Goal: Complete application form

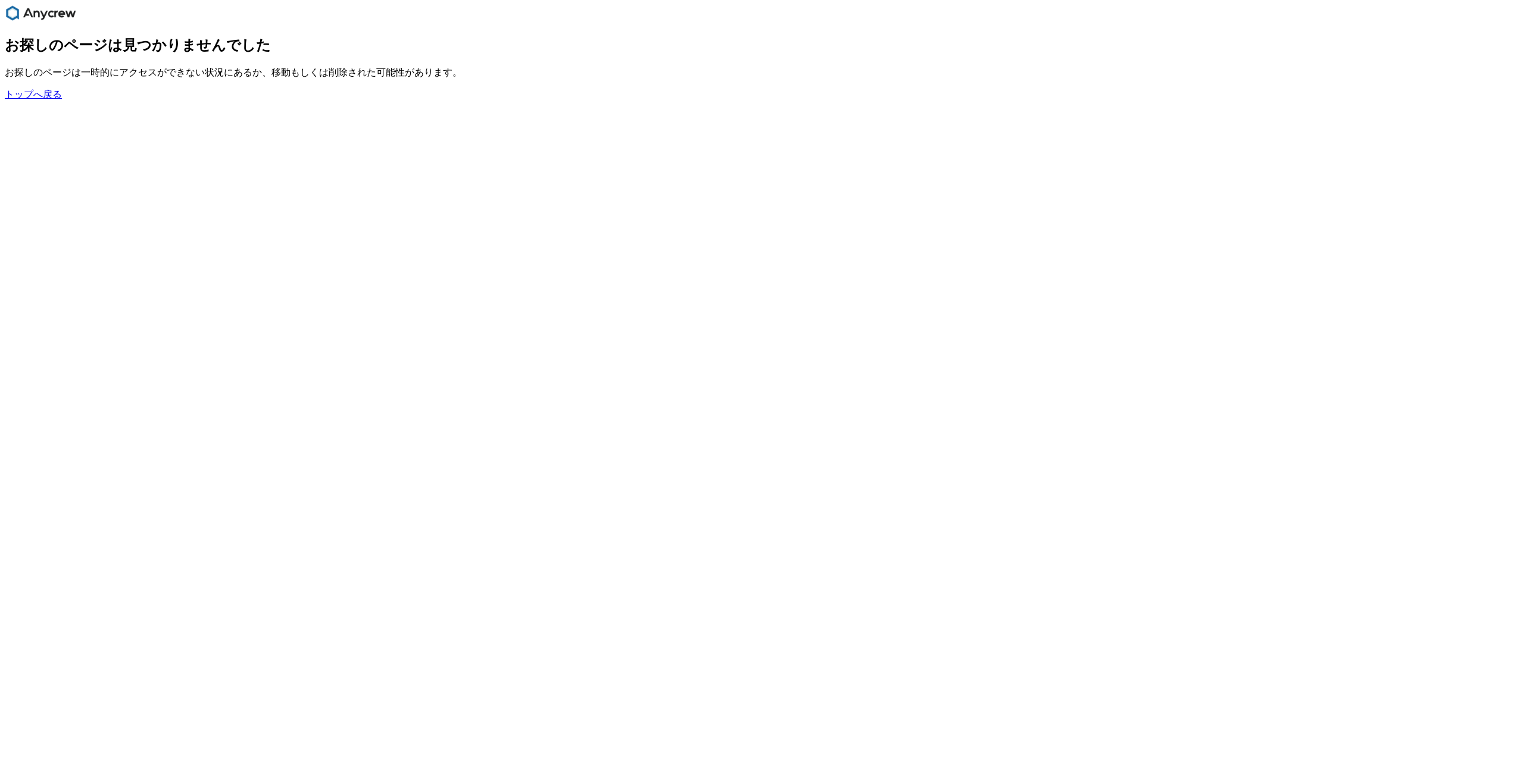
click at [54, 99] on link "トップへ戻る" at bounding box center [33, 94] width 57 height 10
click at [45, 99] on link "トップへ戻る" at bounding box center [33, 94] width 57 height 10
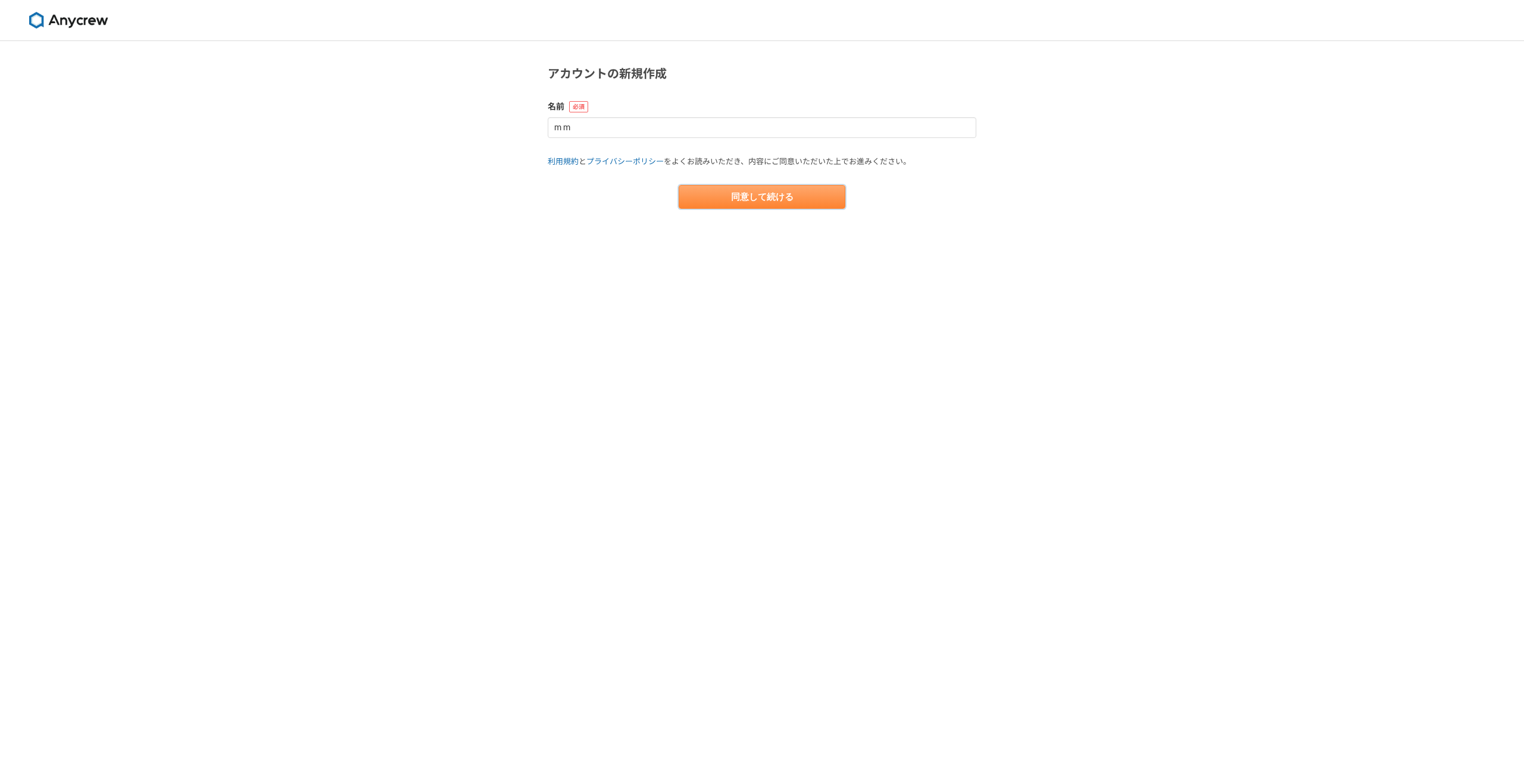
click at [727, 197] on button "同意して続ける" at bounding box center [761, 197] width 166 height 24
select select "13"
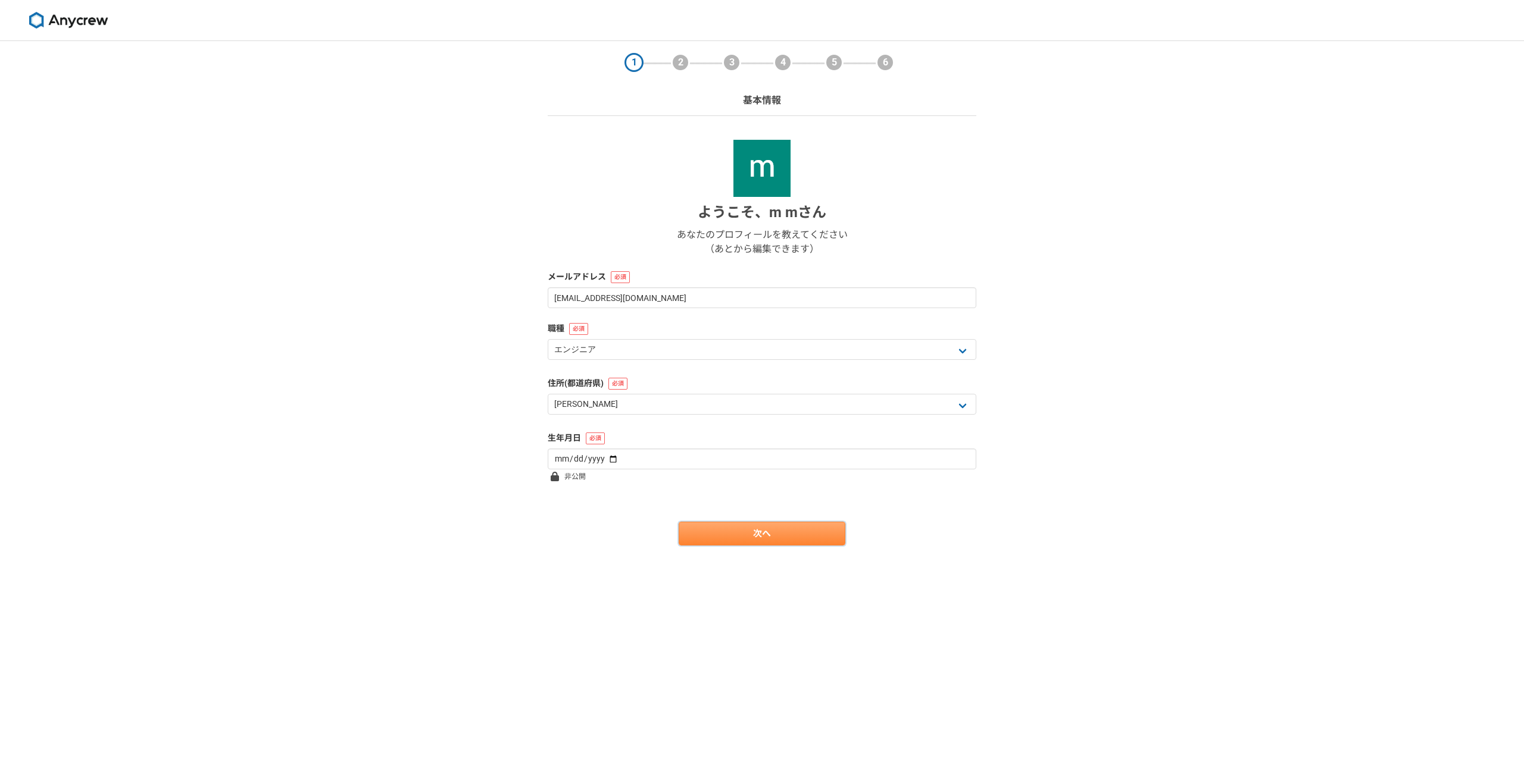
click at [715, 543] on link "次へ" at bounding box center [761, 533] width 166 height 24
click at [634, 467] on input "date" at bounding box center [761, 459] width 428 height 21
click at [610, 460] on input "date" at bounding box center [761, 459] width 428 height 21
click at [607, 460] on input "date" at bounding box center [761, 459] width 428 height 21
type input "[DATE]"
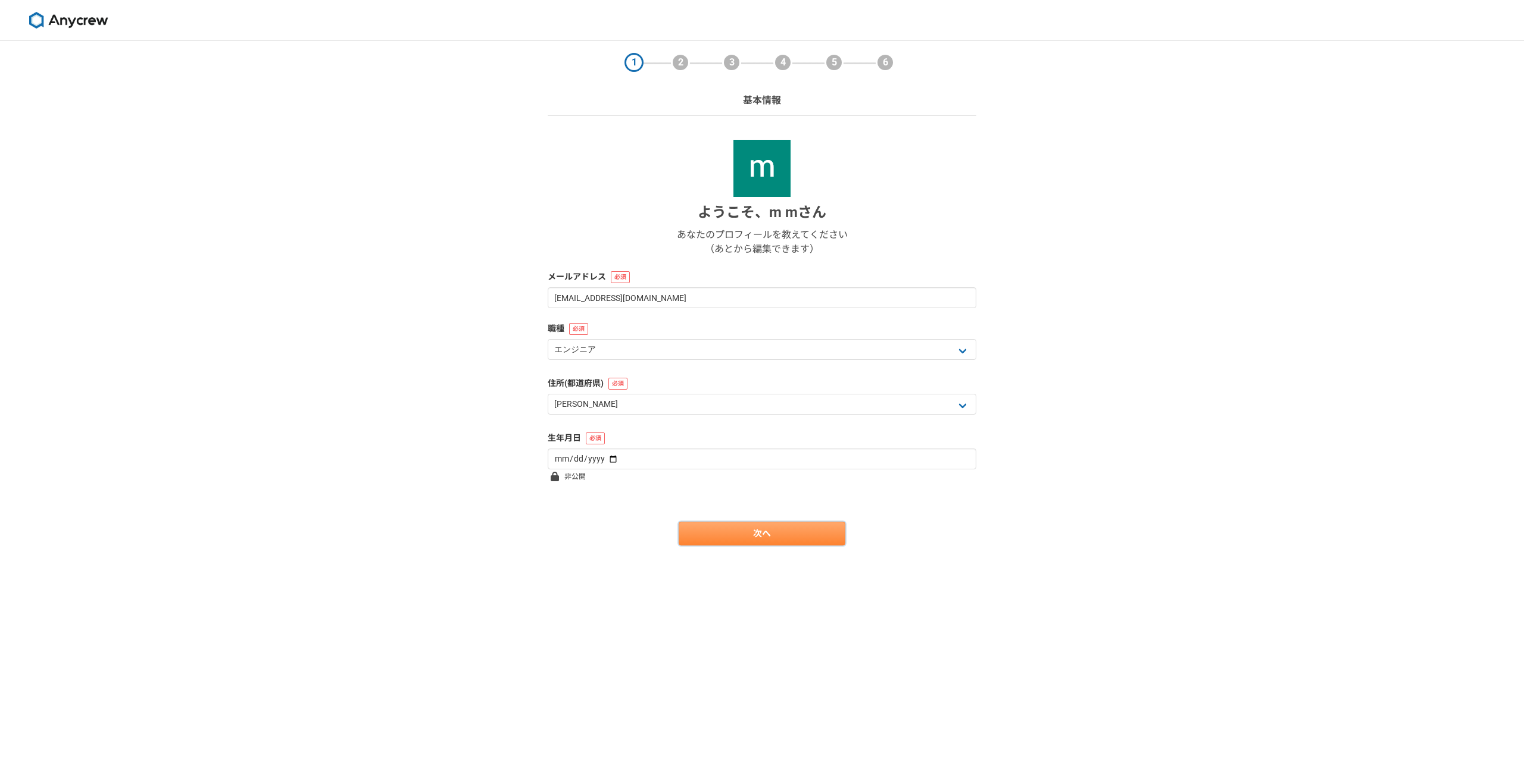
click at [775, 528] on link "次へ" at bounding box center [761, 533] width 166 height 24
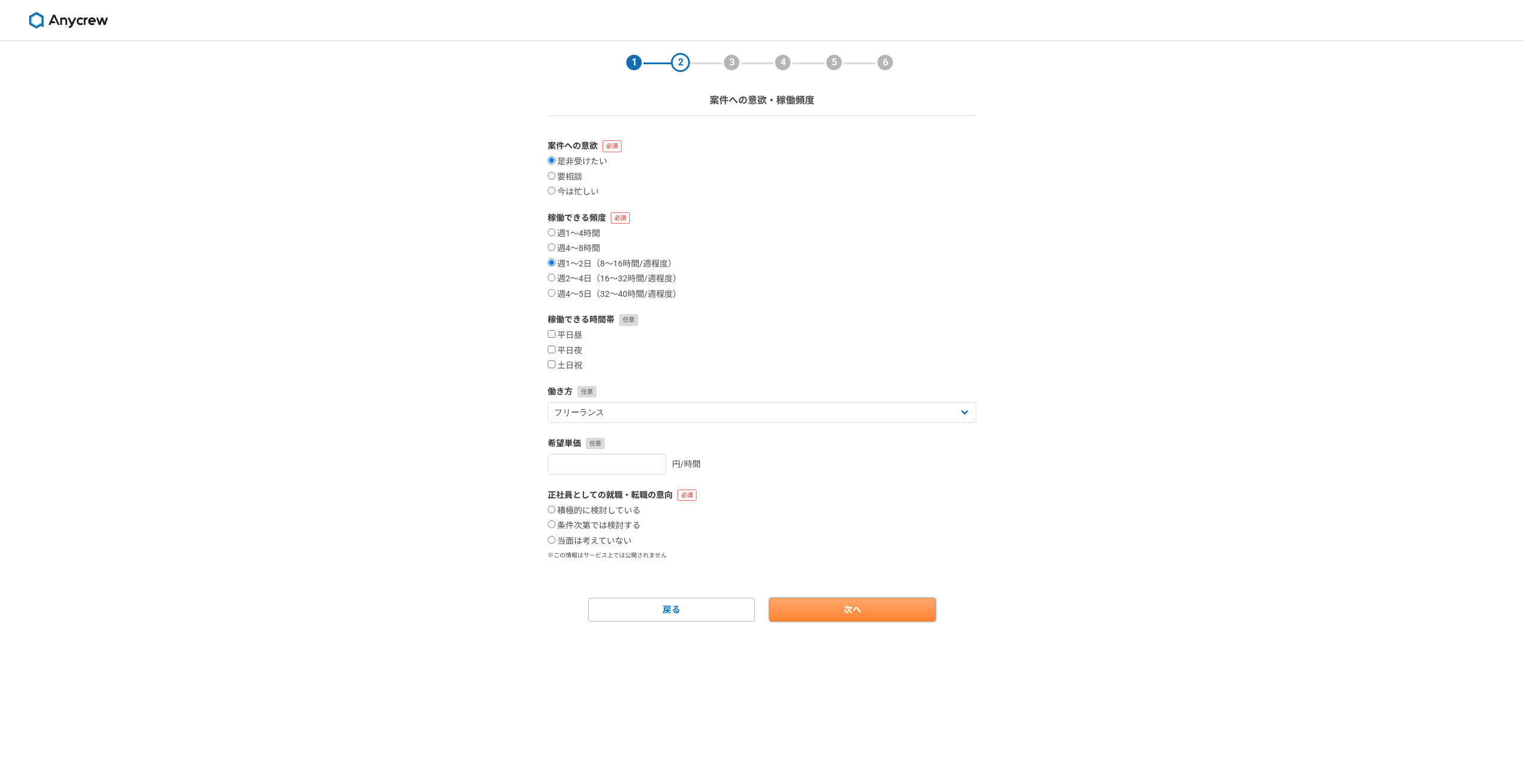
click at [809, 602] on link "次へ" at bounding box center [852, 610] width 166 height 24
click at [600, 539] on label "当面は考えていない" at bounding box center [590, 541] width 84 height 11
click at [555, 539] on input "当面は考えていない" at bounding box center [551, 540] width 8 height 8
radio input "true"
click at [840, 621] on link "次へ" at bounding box center [852, 610] width 166 height 24
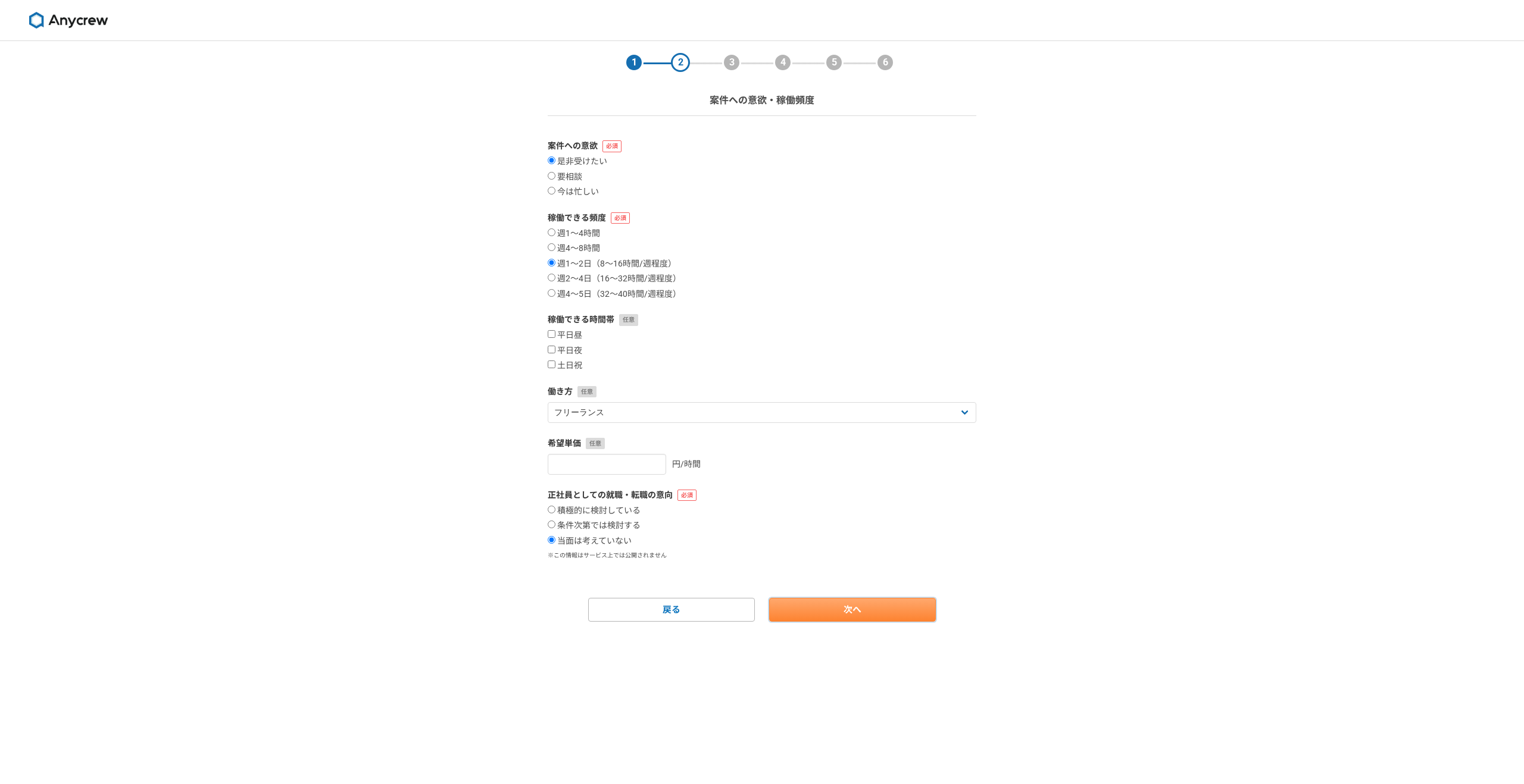
select select
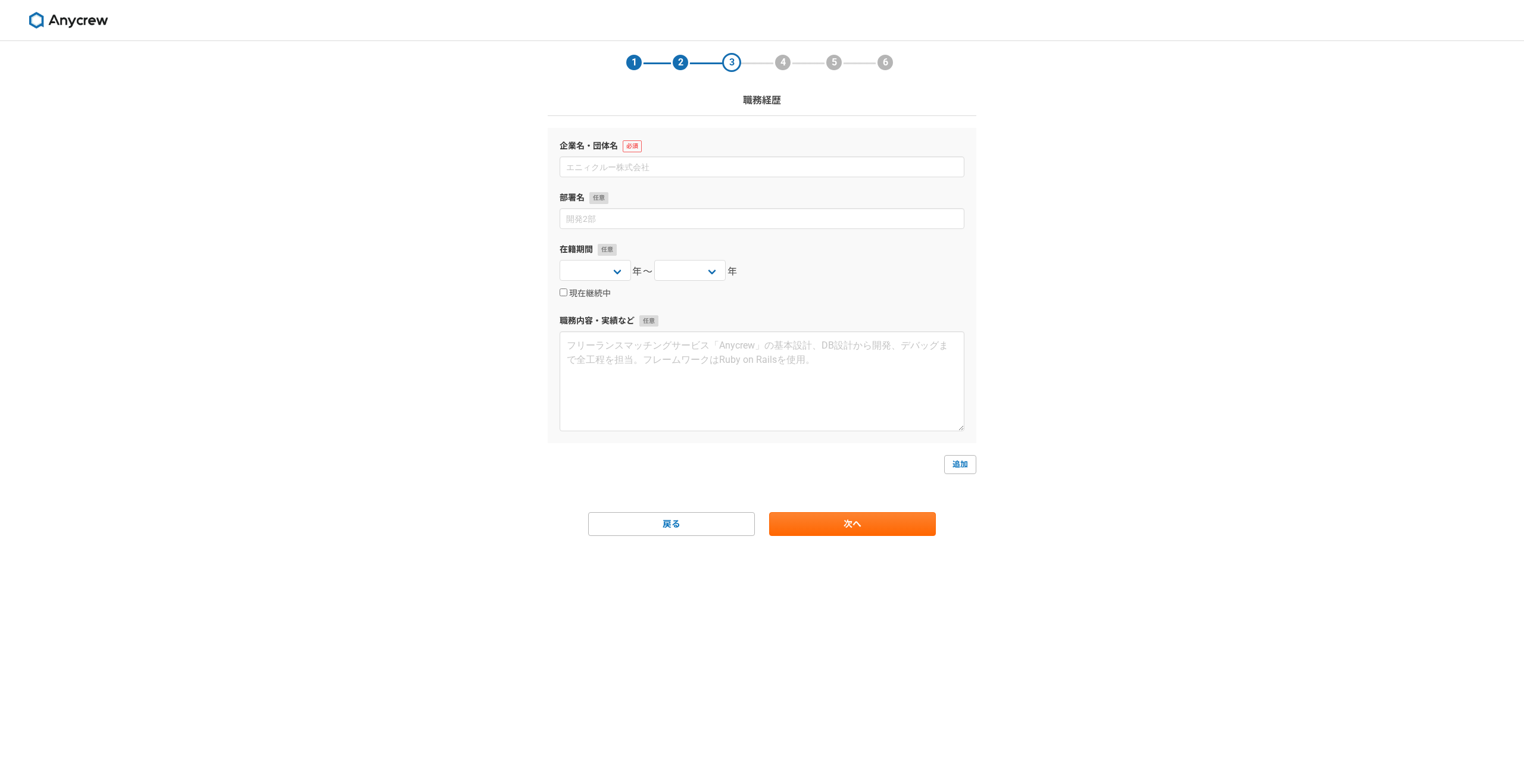
click at [807, 510] on form "企業名・団体名 部署名 在籍期間 [DATE] [DATE] [DATE] [DATE] [DATE] [DATE] [DATE] [DATE] [DATE]…" at bounding box center [761, 331] width 428 height 408
click at [808, 538] on main "1 2 3 4 5 6 職務経歴 企業名・団体名 部署名 在籍期間 [DATE] [DATE] [DATE] [DATE] [DATE] [DATE] [DA…" at bounding box center [762, 312] width 453 height 543
click at [808, 531] on link "次へ" at bounding box center [852, 524] width 166 height 24
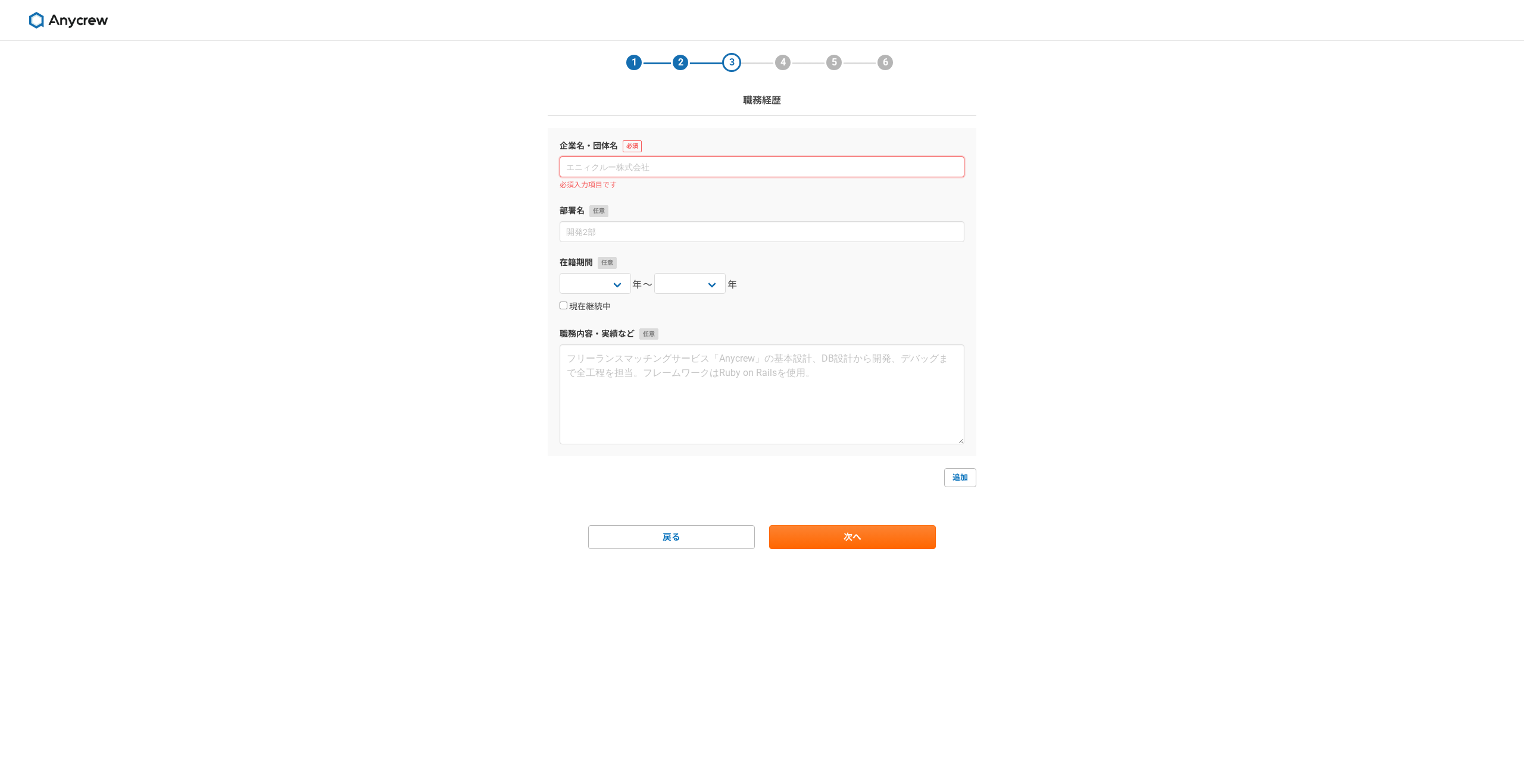
click at [648, 176] on input at bounding box center [761, 167] width 405 height 21
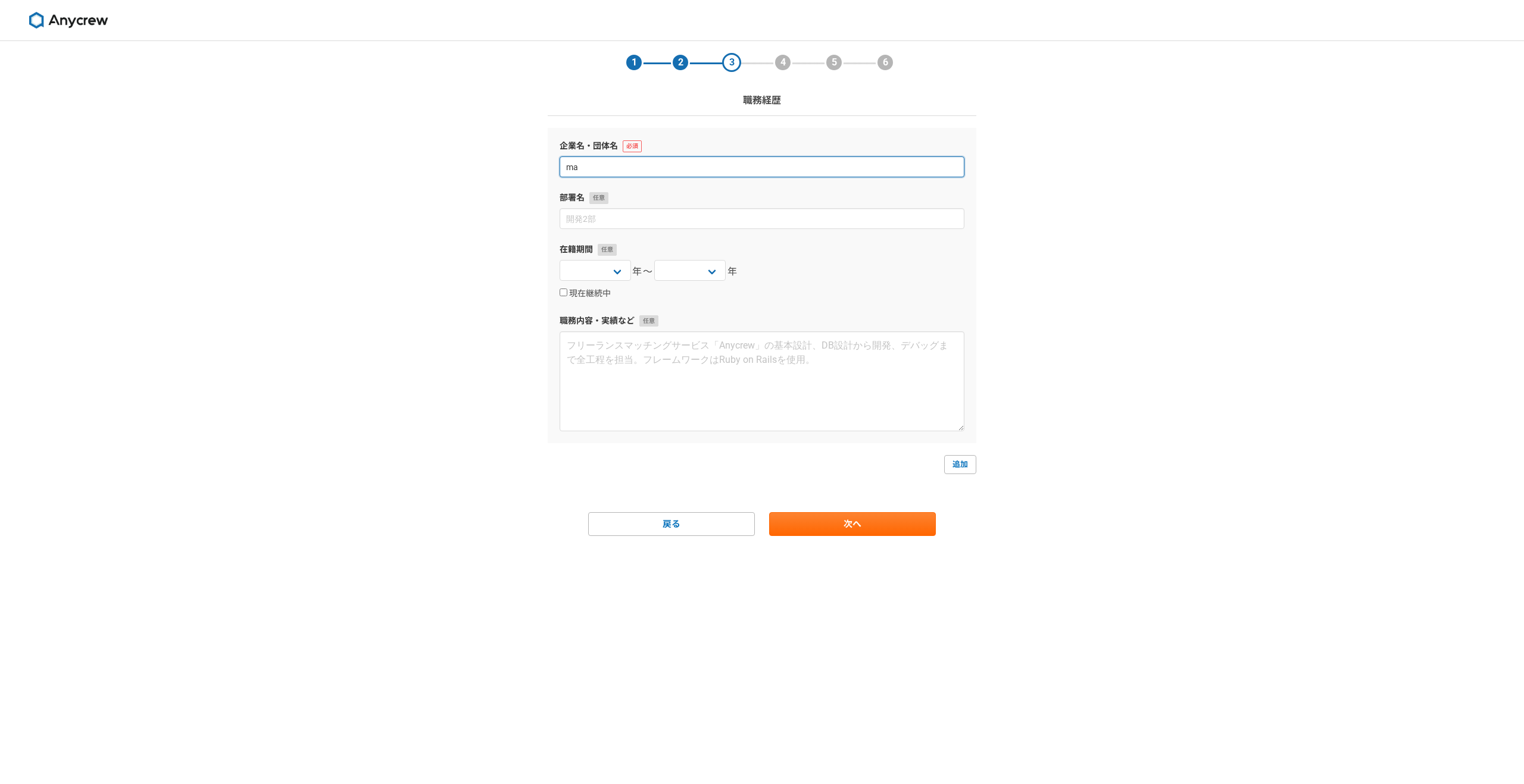
type input "m"
type input "なし"
click at [803, 527] on link "次へ" at bounding box center [852, 524] width 166 height 24
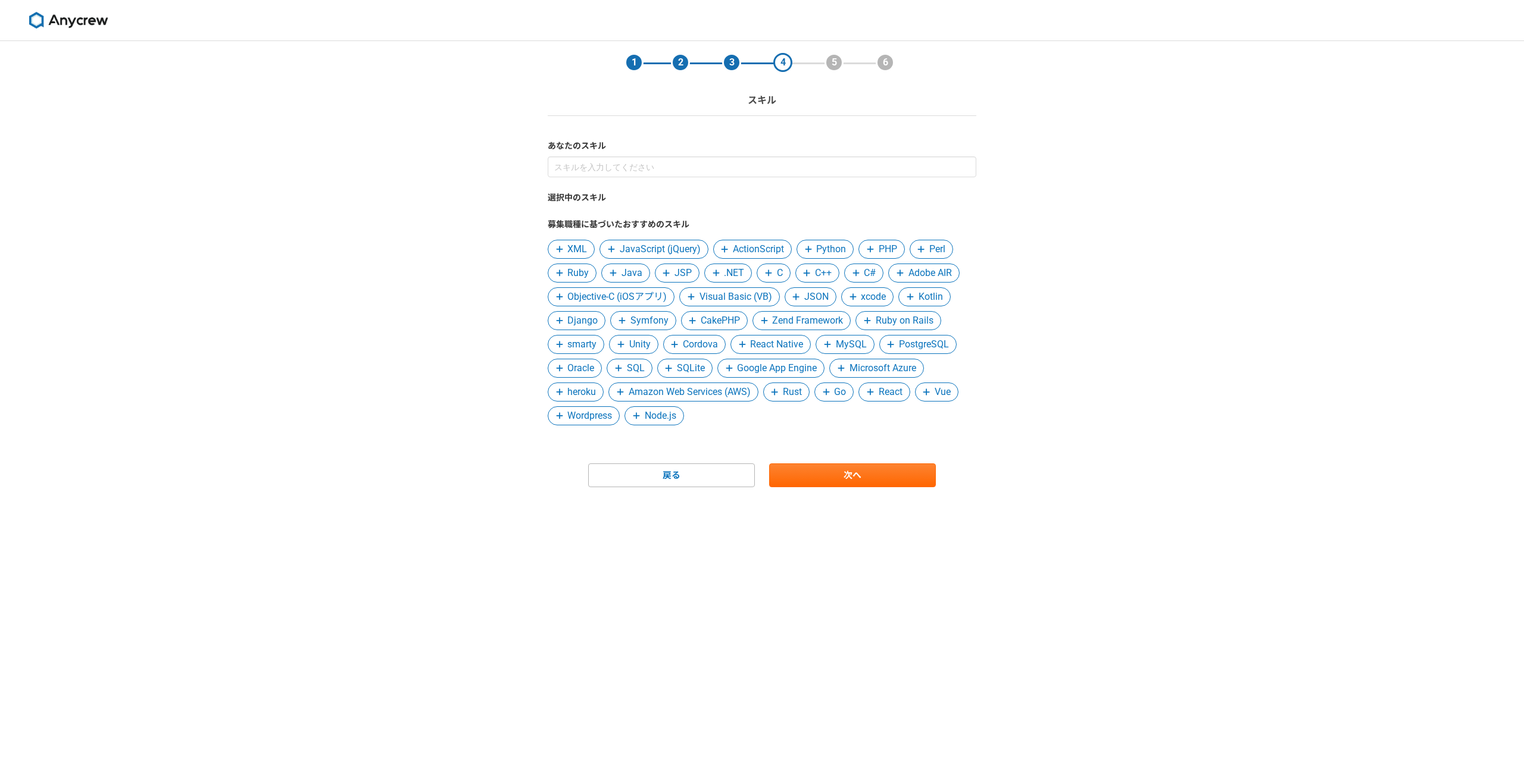
click at [823, 462] on form "あなたのスキル 選択中のスキル 募集職種に基づいたおすすめのスキル XML JavaScript (jQuery) ActionScript Python P…" at bounding box center [761, 314] width 428 height 347
click at [823, 469] on link "次へ" at bounding box center [852, 476] width 166 height 24
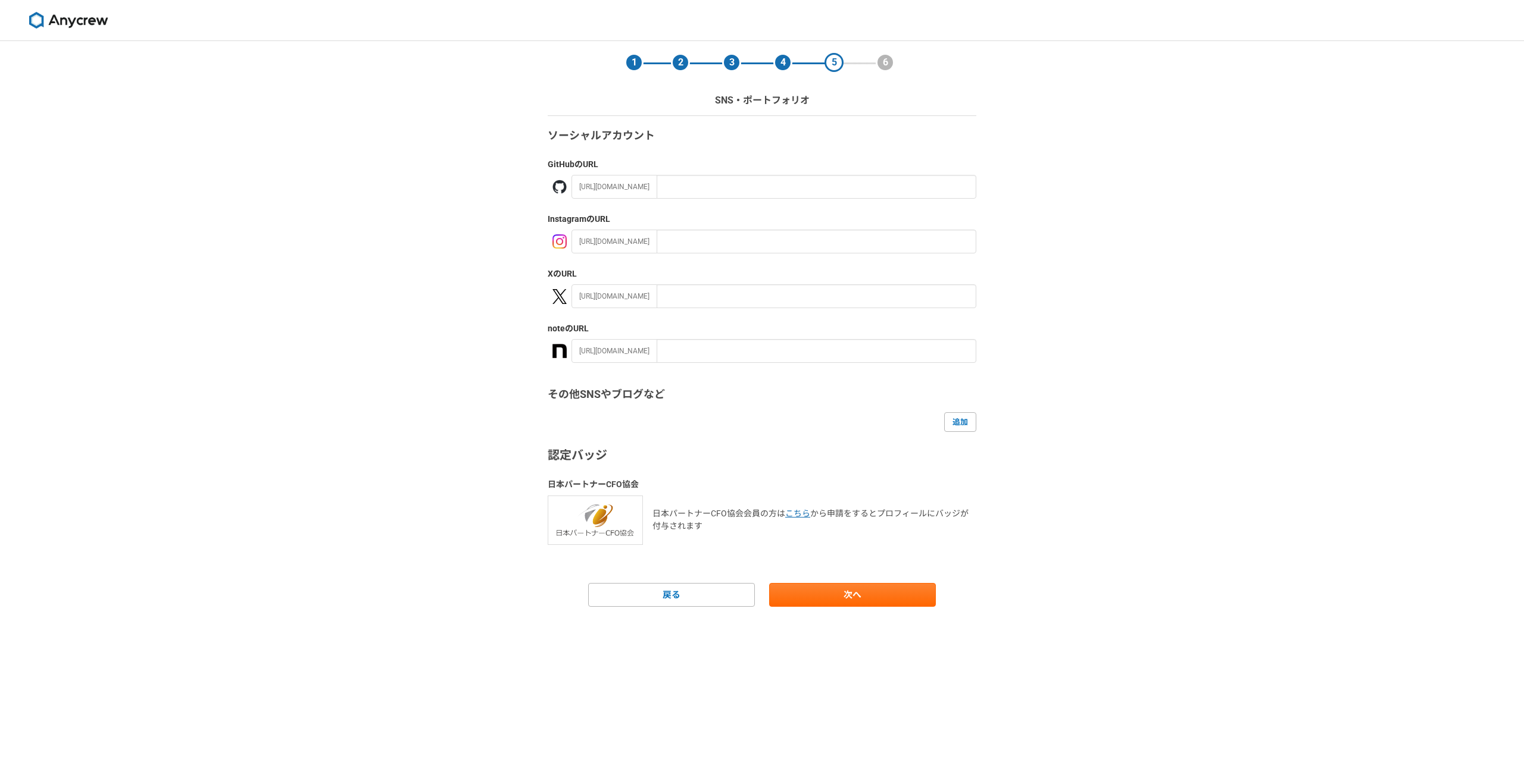
click at [827, 575] on form "ソーシャルアカウント GitHub のURL [URL][DOMAIN_NAME] Instagram のURL [URL][DOMAIN_NAME] X の…" at bounding box center [761, 366] width 428 height 478
click at [825, 593] on link "次へ" at bounding box center [852, 595] width 166 height 24
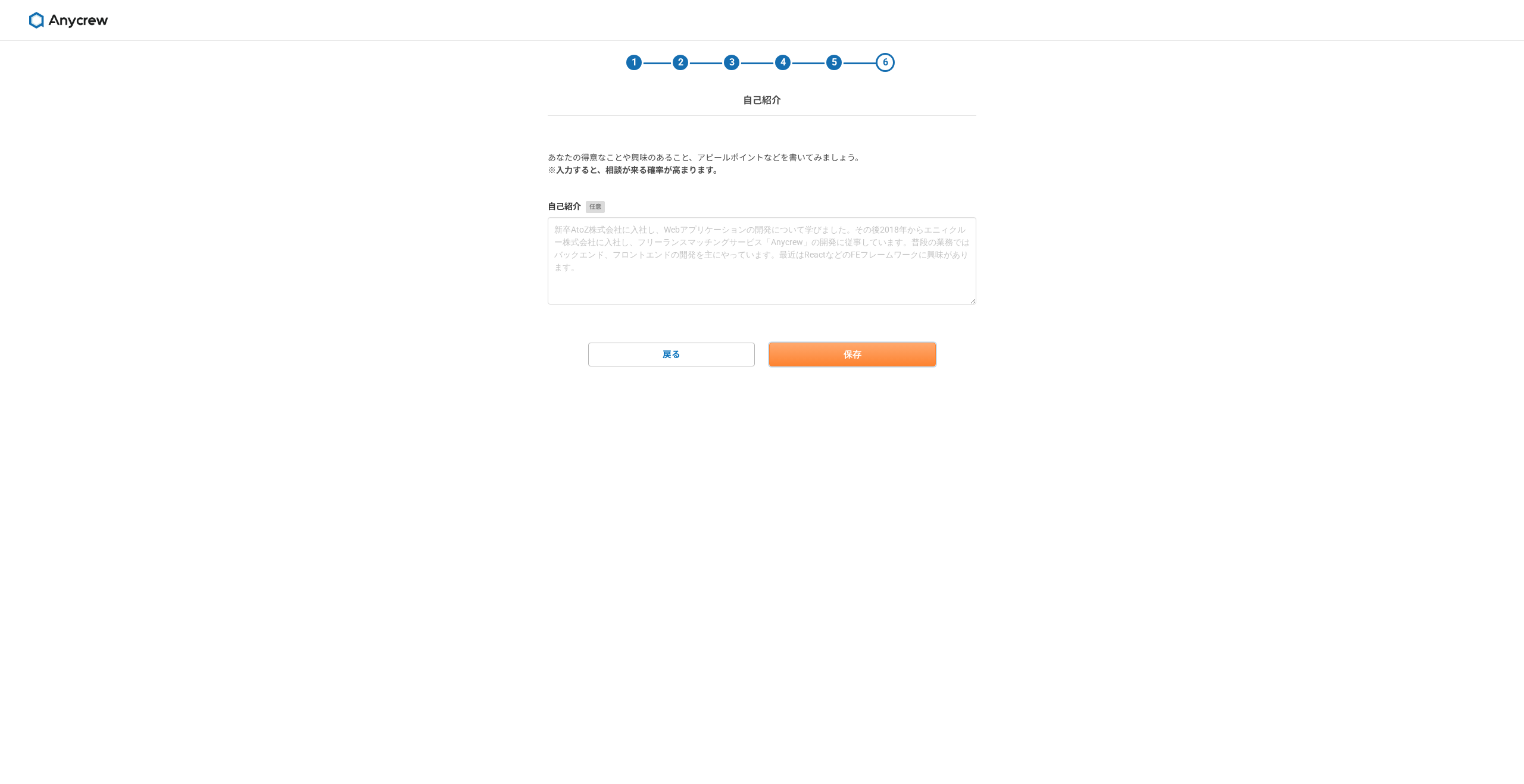
click at [822, 346] on button "保存" at bounding box center [852, 355] width 166 height 24
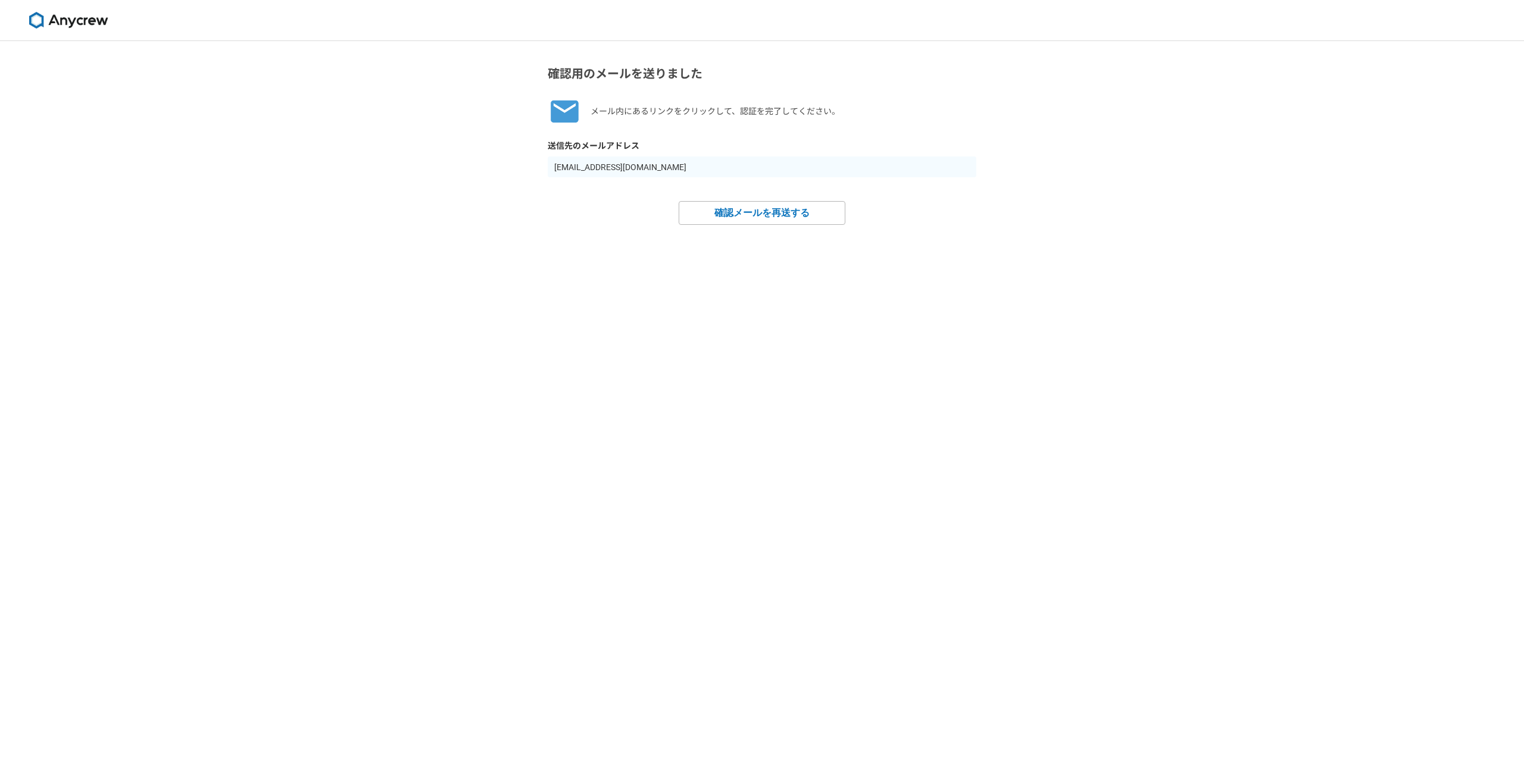
click at [70, 30] on link at bounding box center [68, 20] width 99 height 26
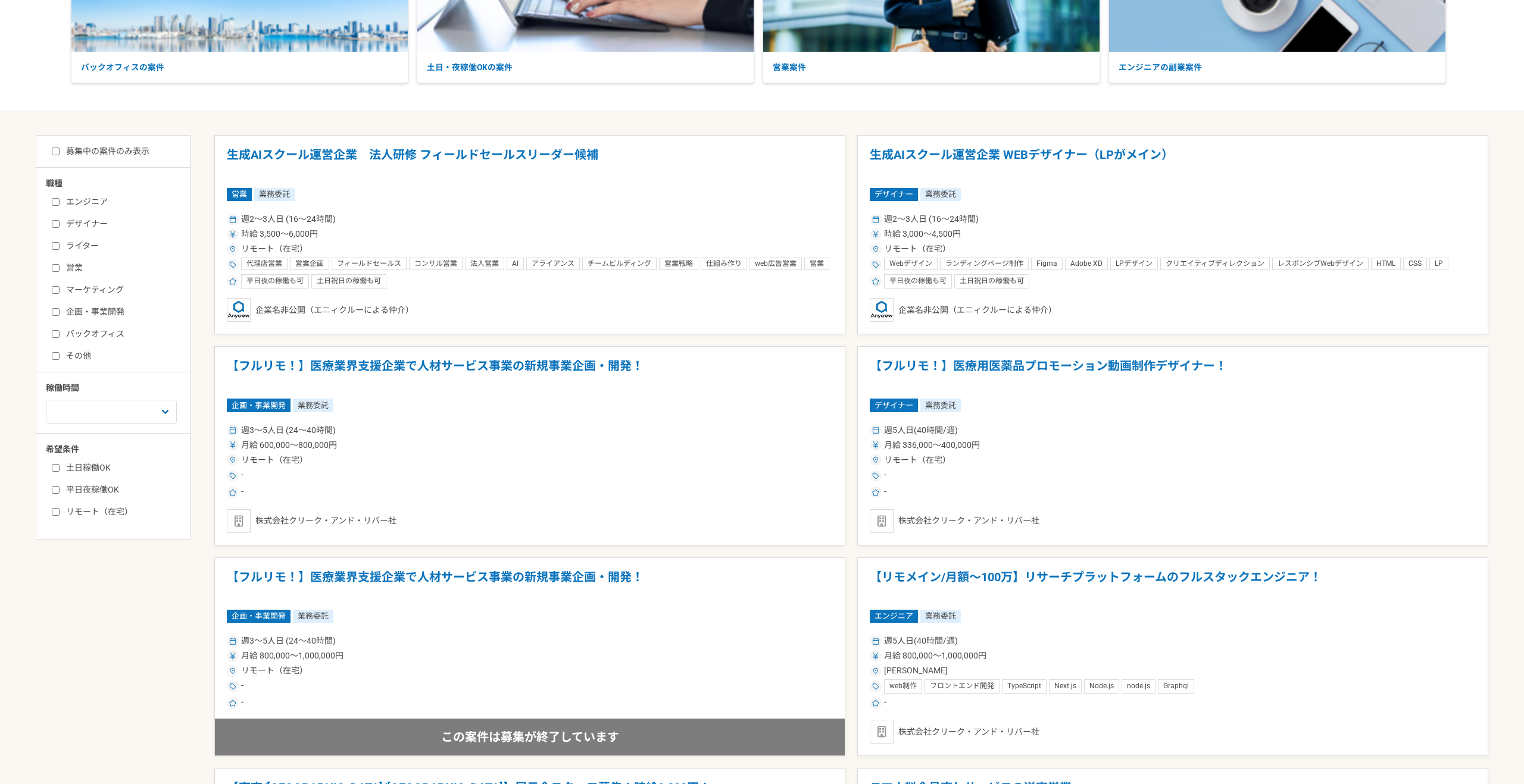
scroll to position [326, 0]
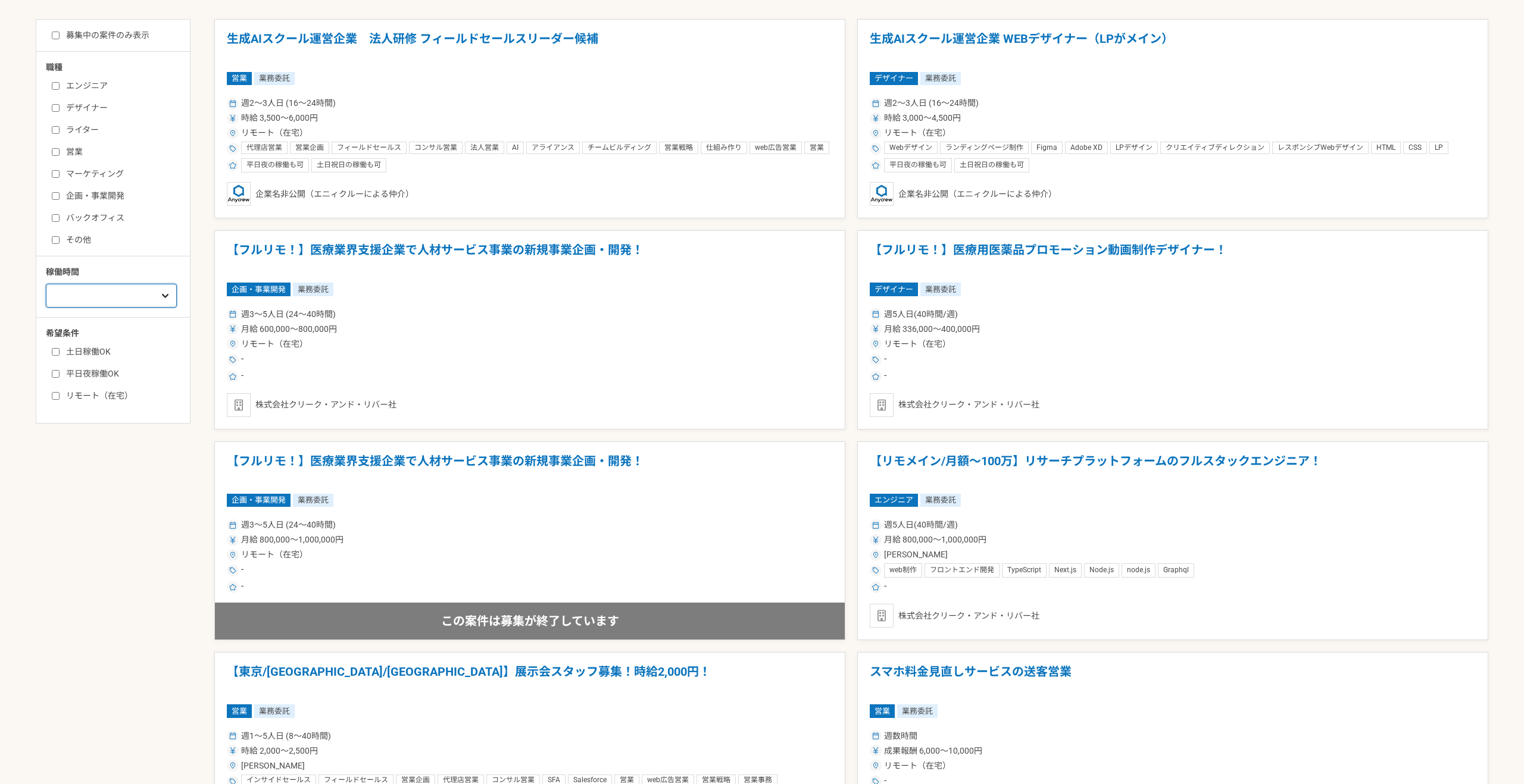
click at [130, 291] on select "週1人日（8時間）以下 週2人日（16時間）以下 週3人日（24時間）以下 週4人日（32時間）以下 週5人日（40時間）以下" at bounding box center [111, 296] width 131 height 24
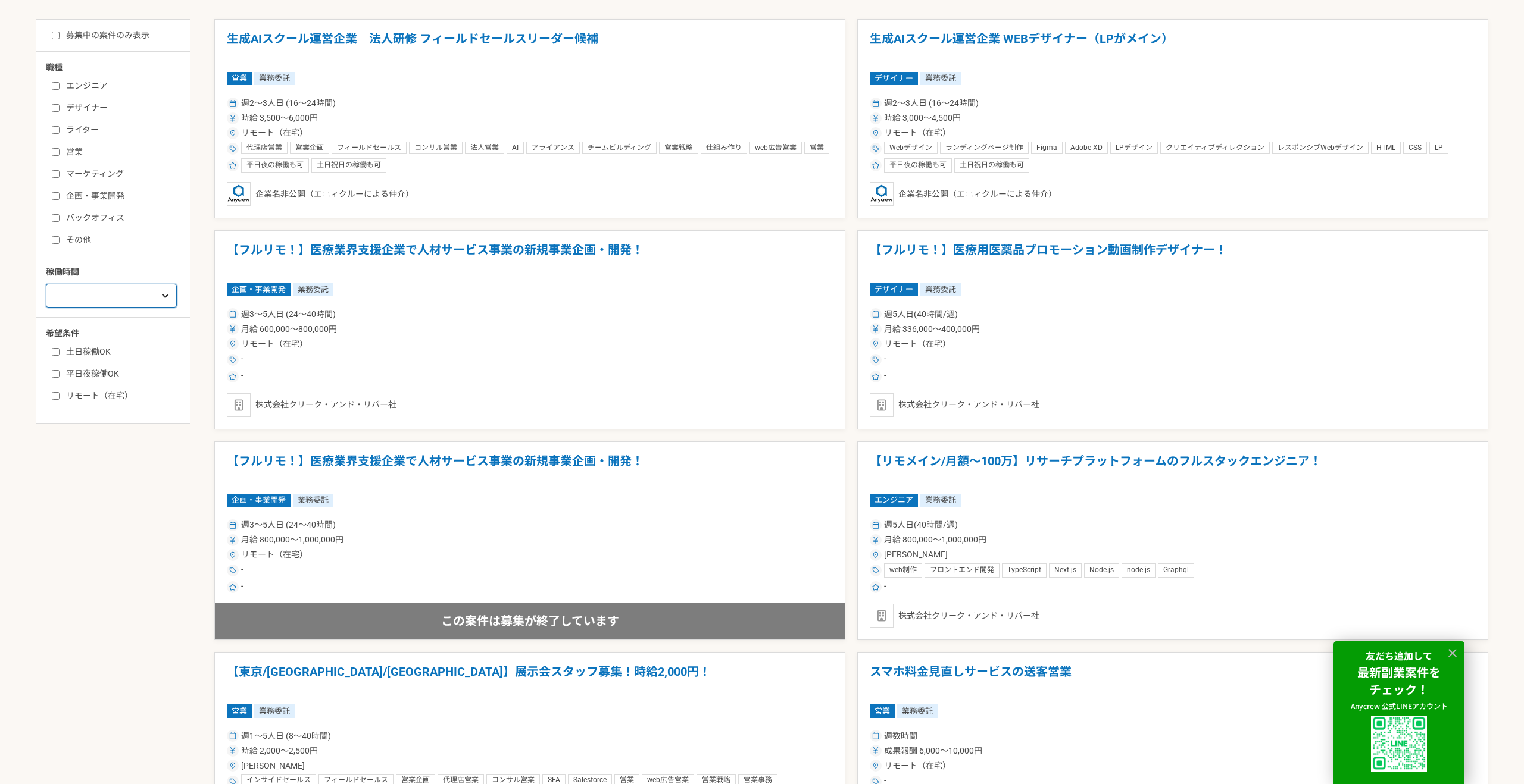
select select "1"
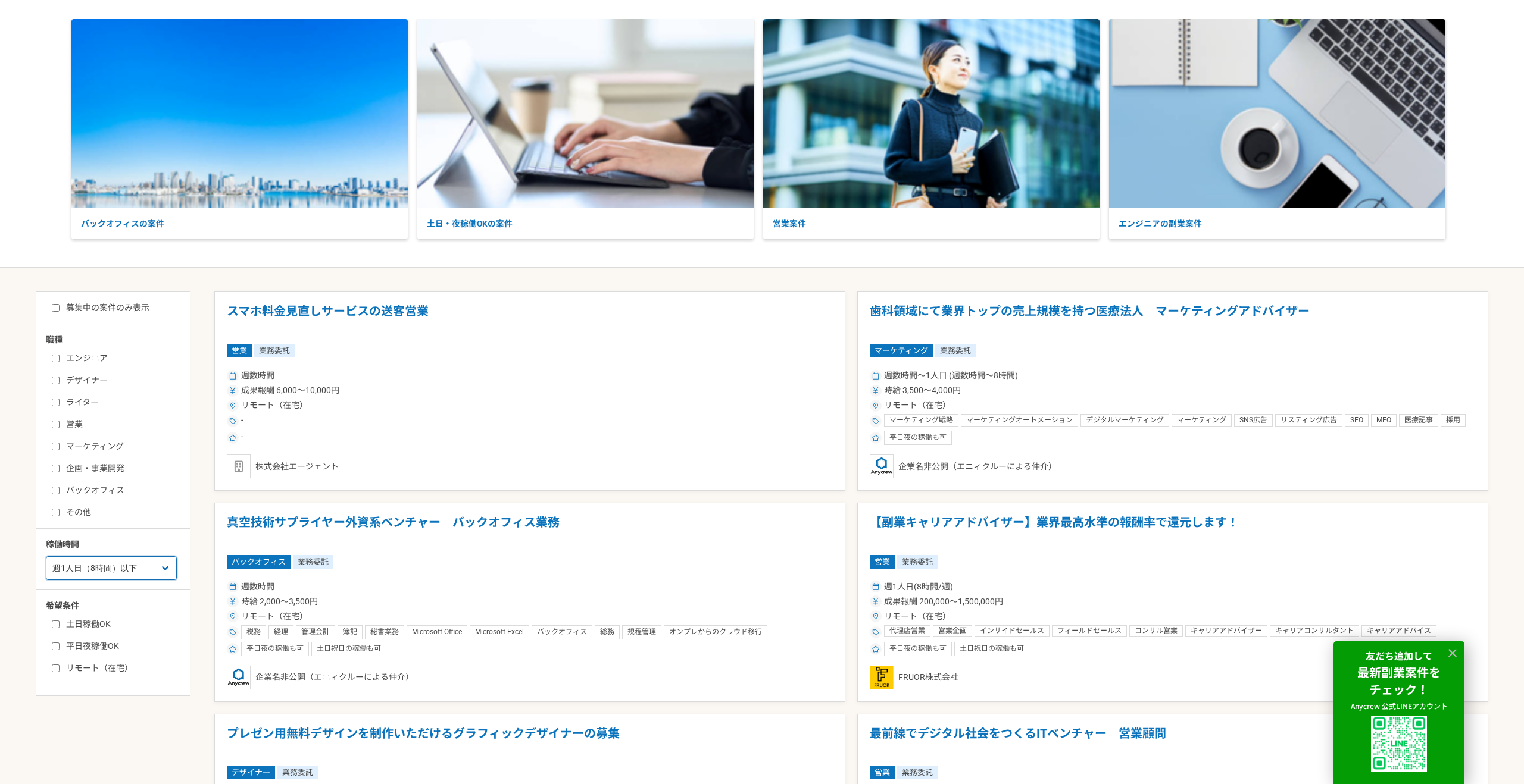
scroll to position [53, 0]
click at [136, 304] on label "募集中の案件のみ表示" at bounding box center [101, 307] width 97 height 12
click at [59, 304] on input "募集中の案件のみ表示" at bounding box center [56, 307] width 8 height 8
checkbox input "true"
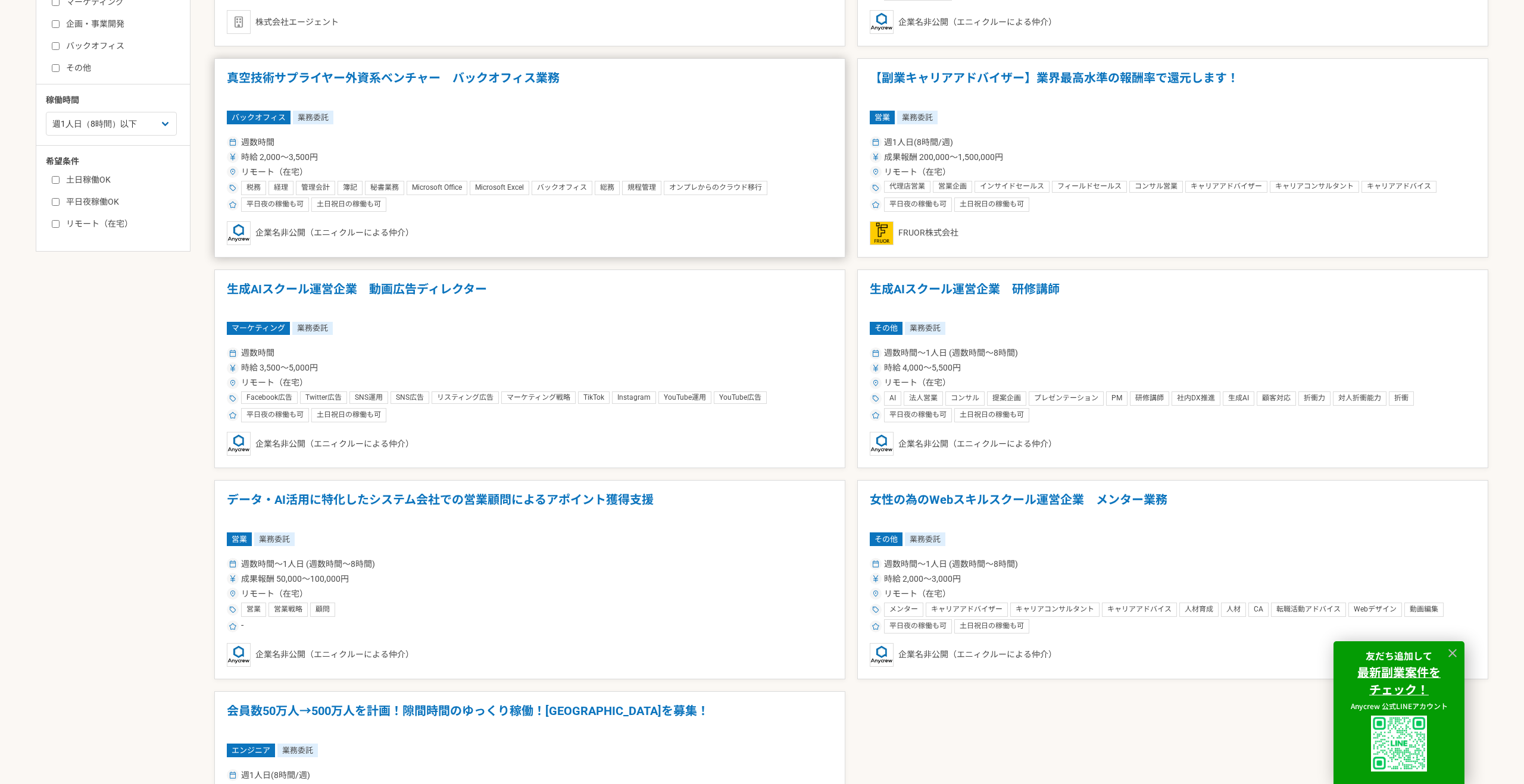
scroll to position [170, 0]
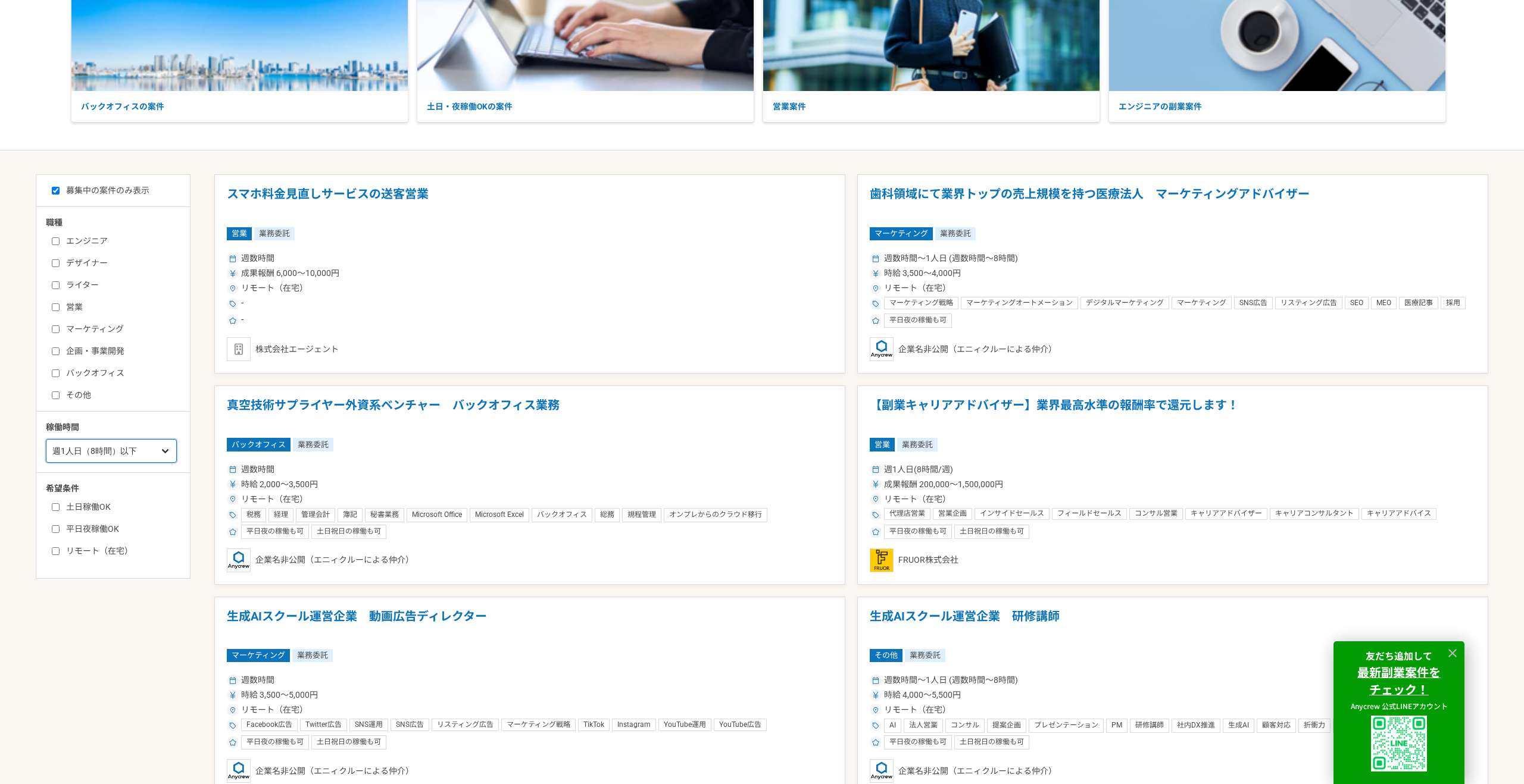
click at [118, 450] on select "週1人日（8時間）以下 週2人日（16時間）以下 週3人日（24時間）以下 週4人日（32時間）以下 週5人日（40時間）以下" at bounding box center [111, 451] width 131 height 24
select select "2"
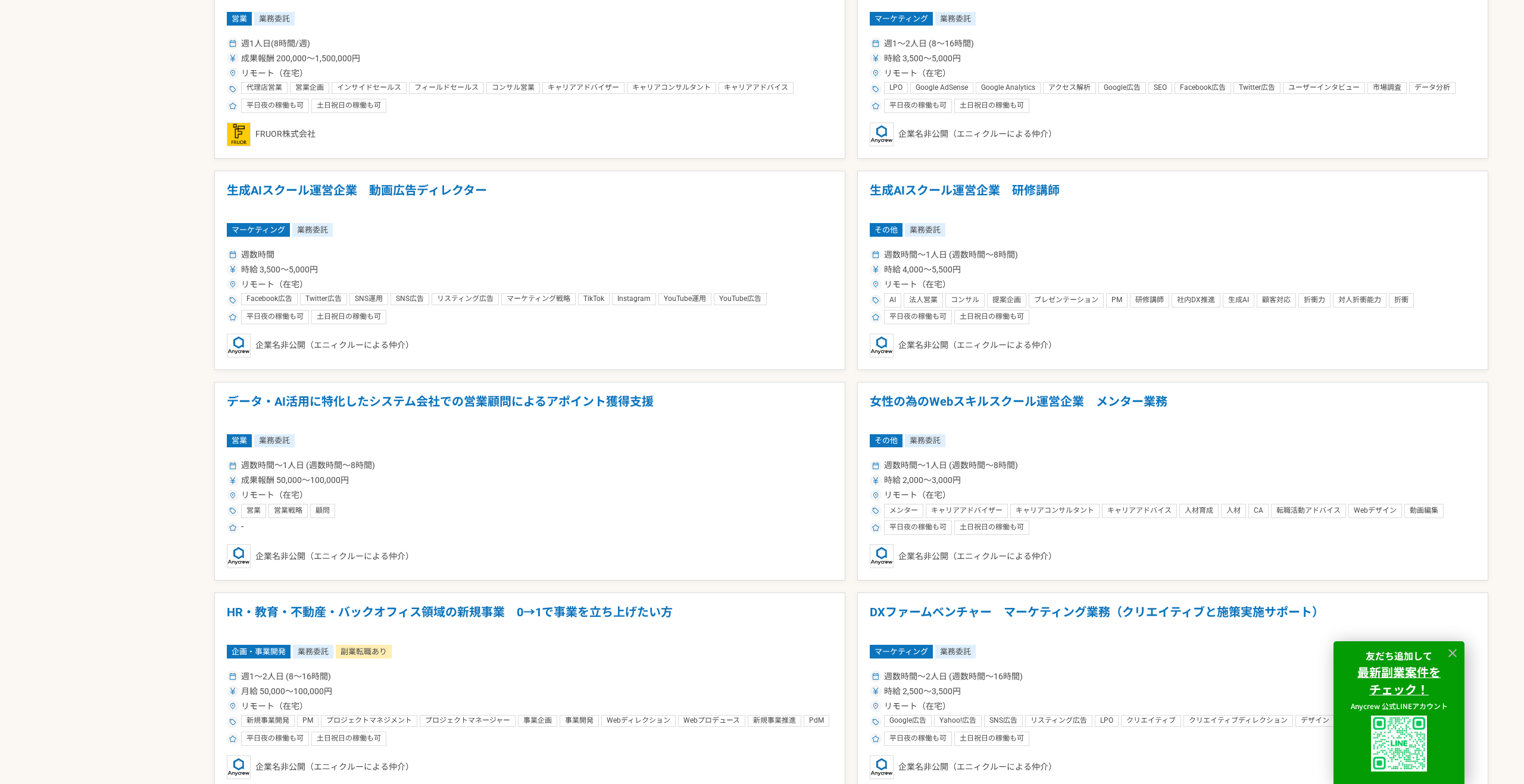
scroll to position [1411, 0]
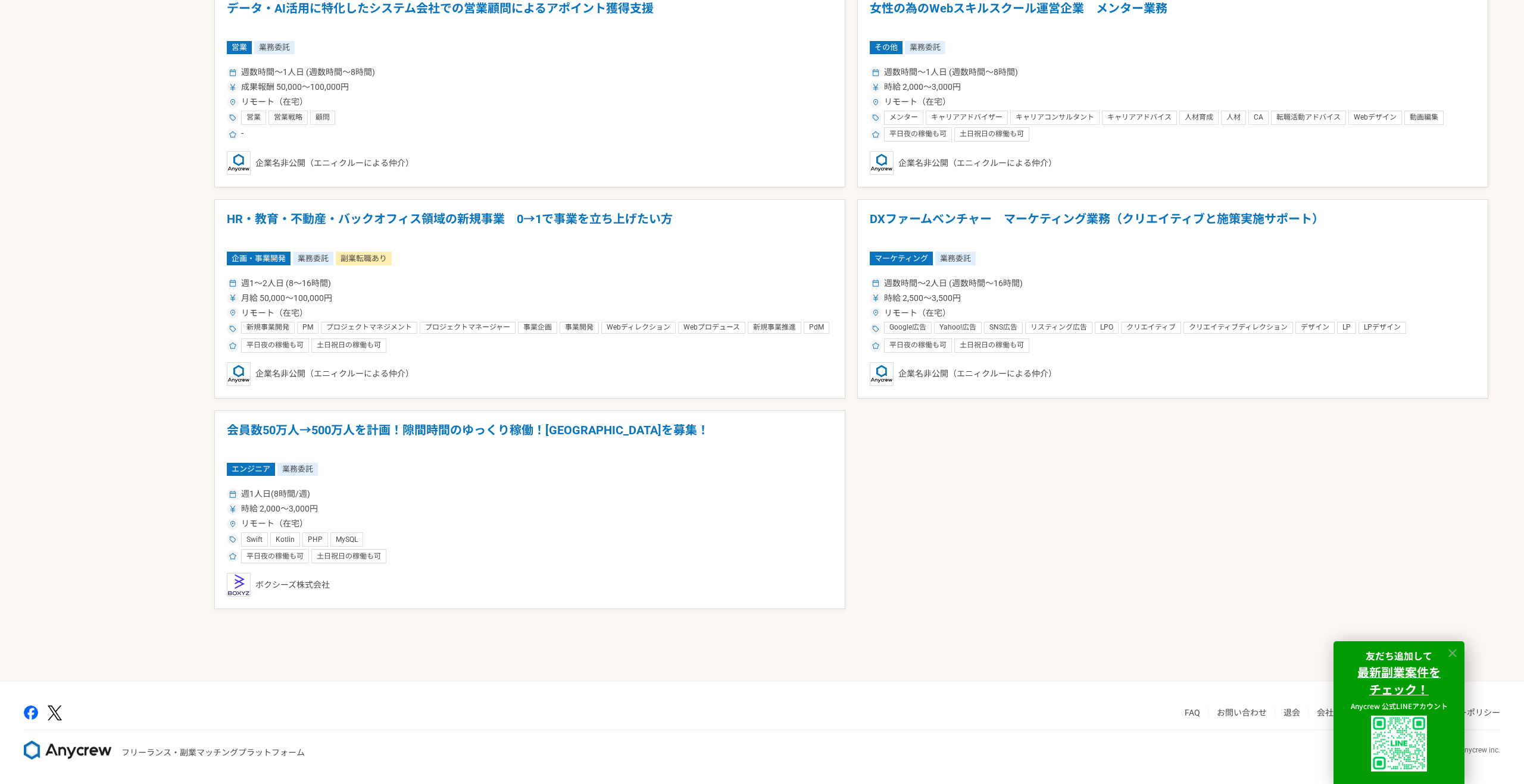
click at [1456, 659] on icon at bounding box center [1452, 653] width 14 height 14
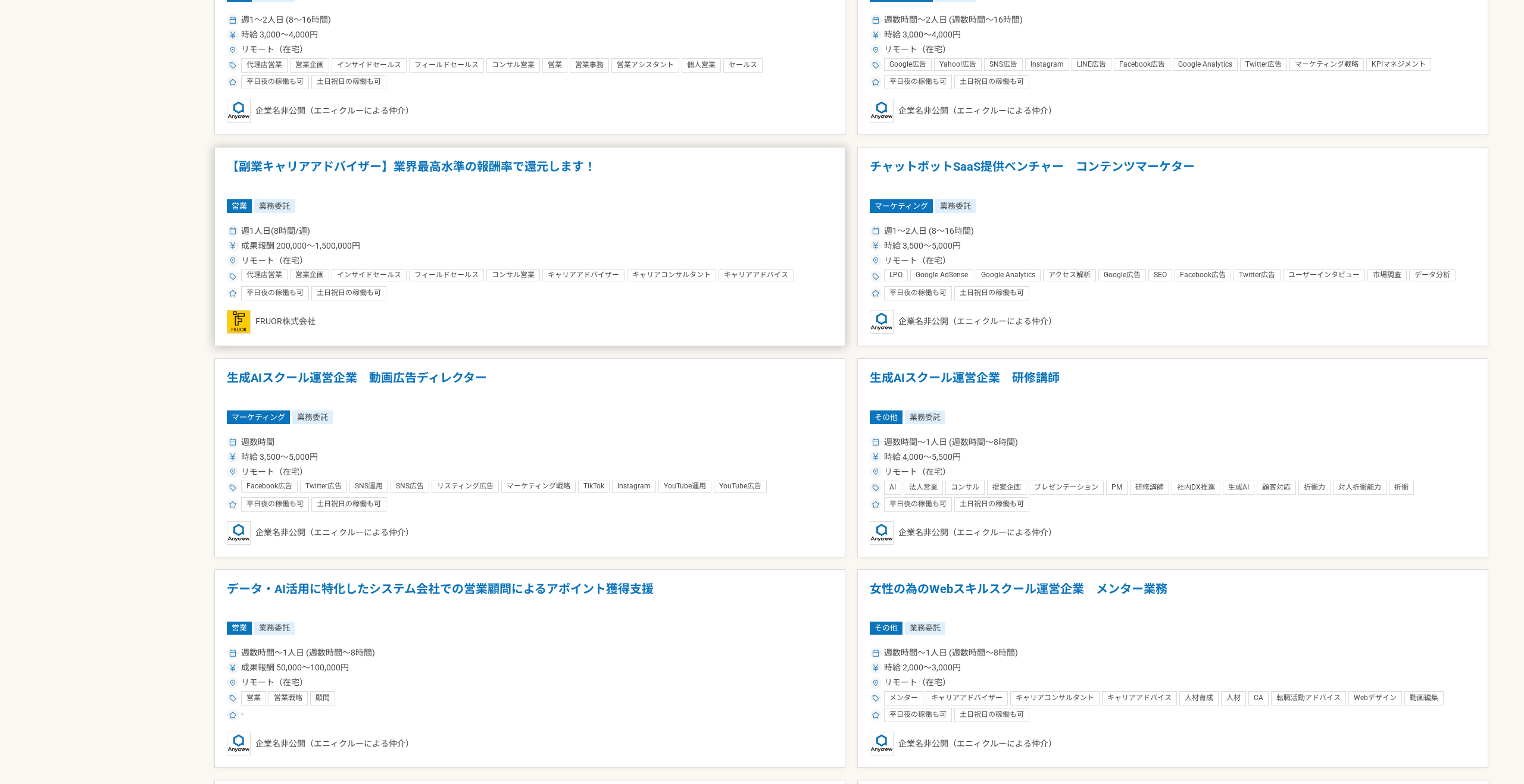
scroll to position [804, 0]
